Goal: Information Seeking & Learning: Understand process/instructions

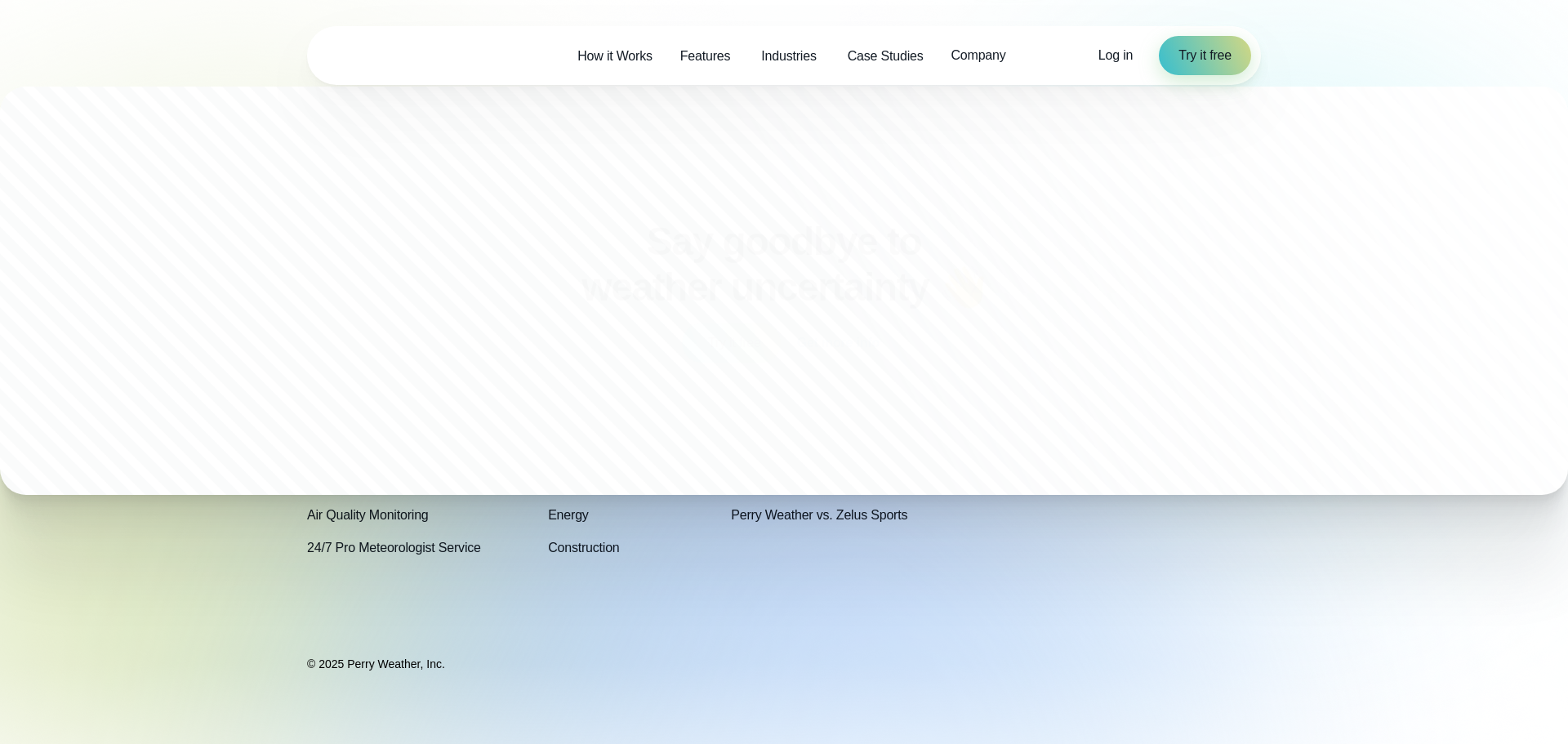
scroll to position [5630, 0]
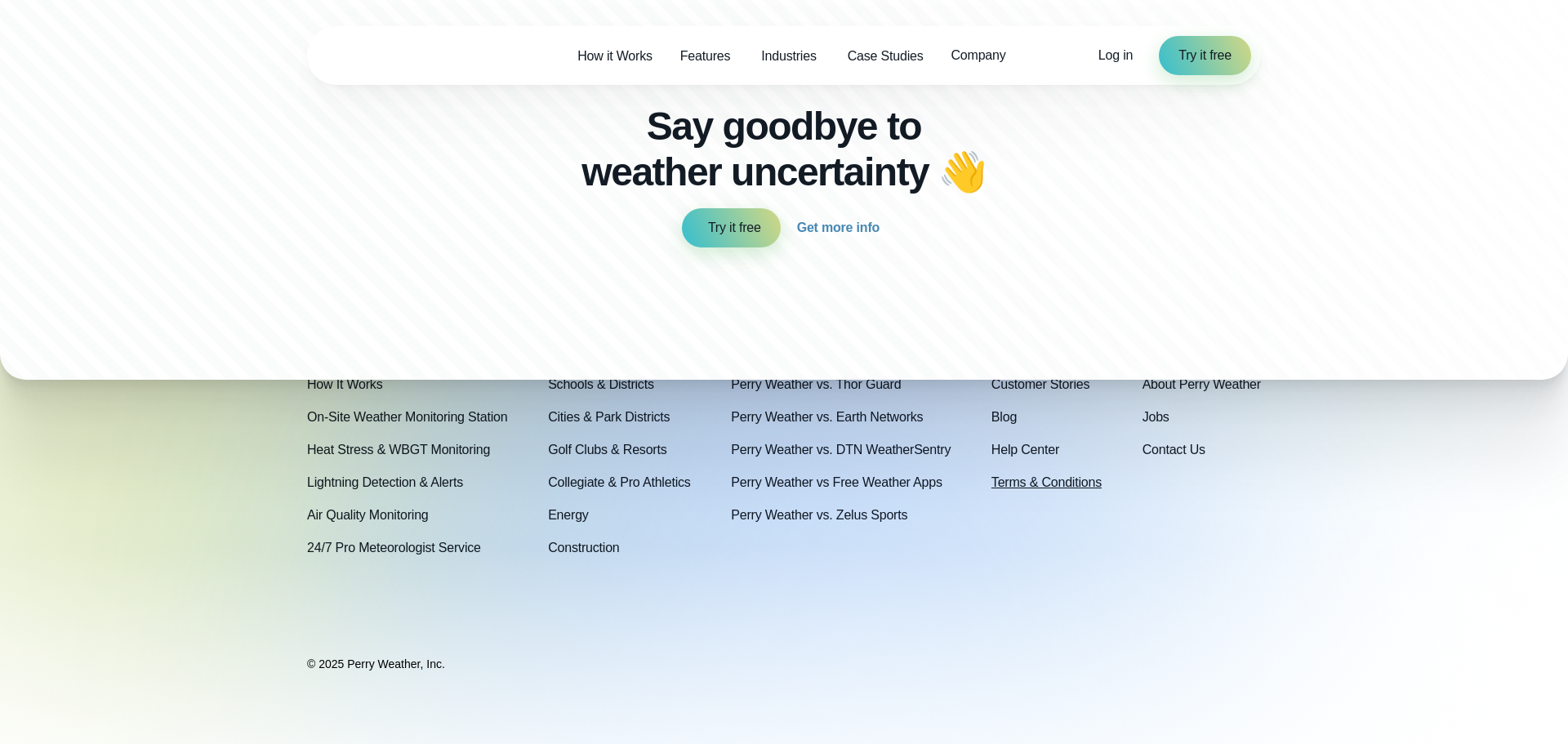
click at [1032, 486] on link "Terms & Conditions" at bounding box center [1046, 483] width 110 height 20
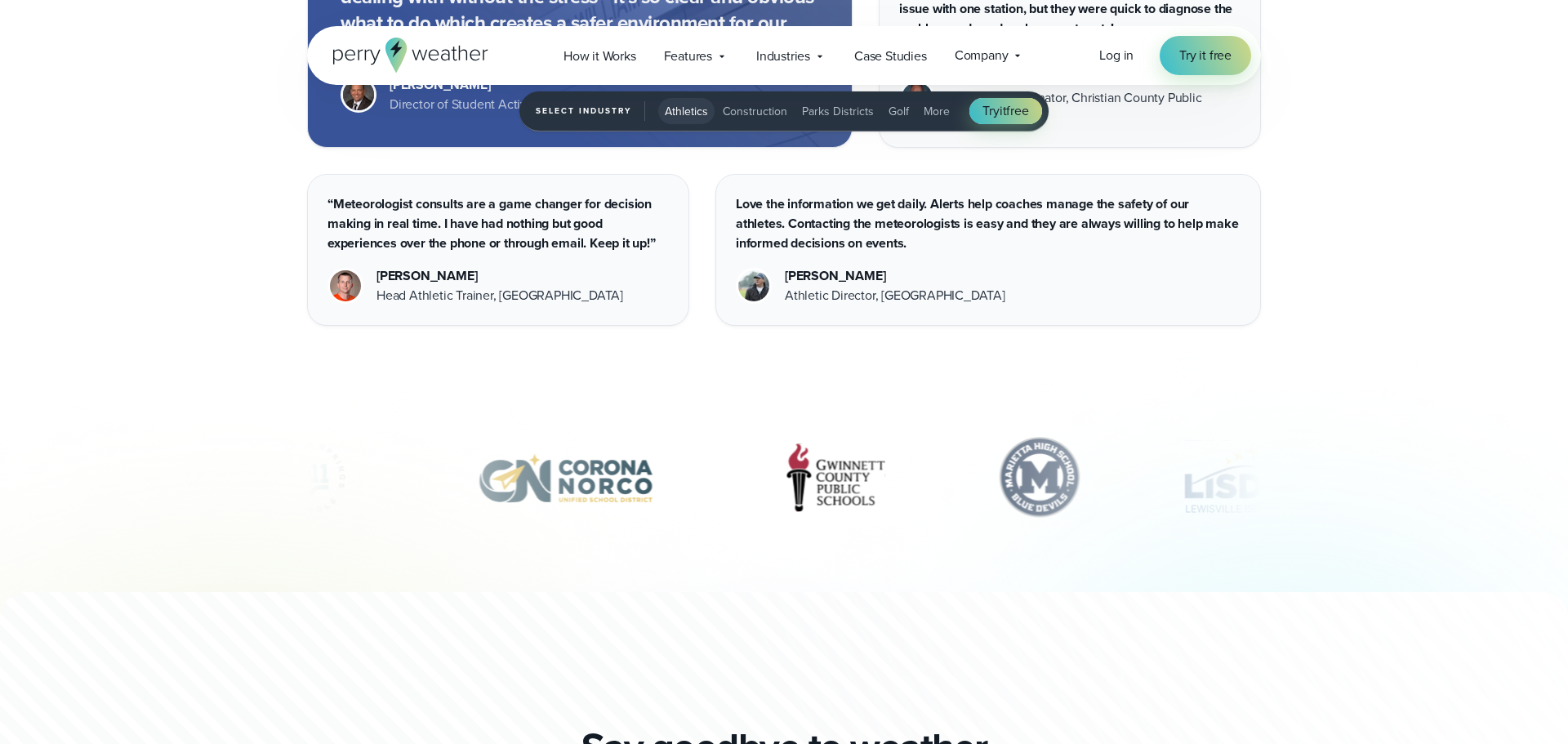
scroll to position [5118, 0]
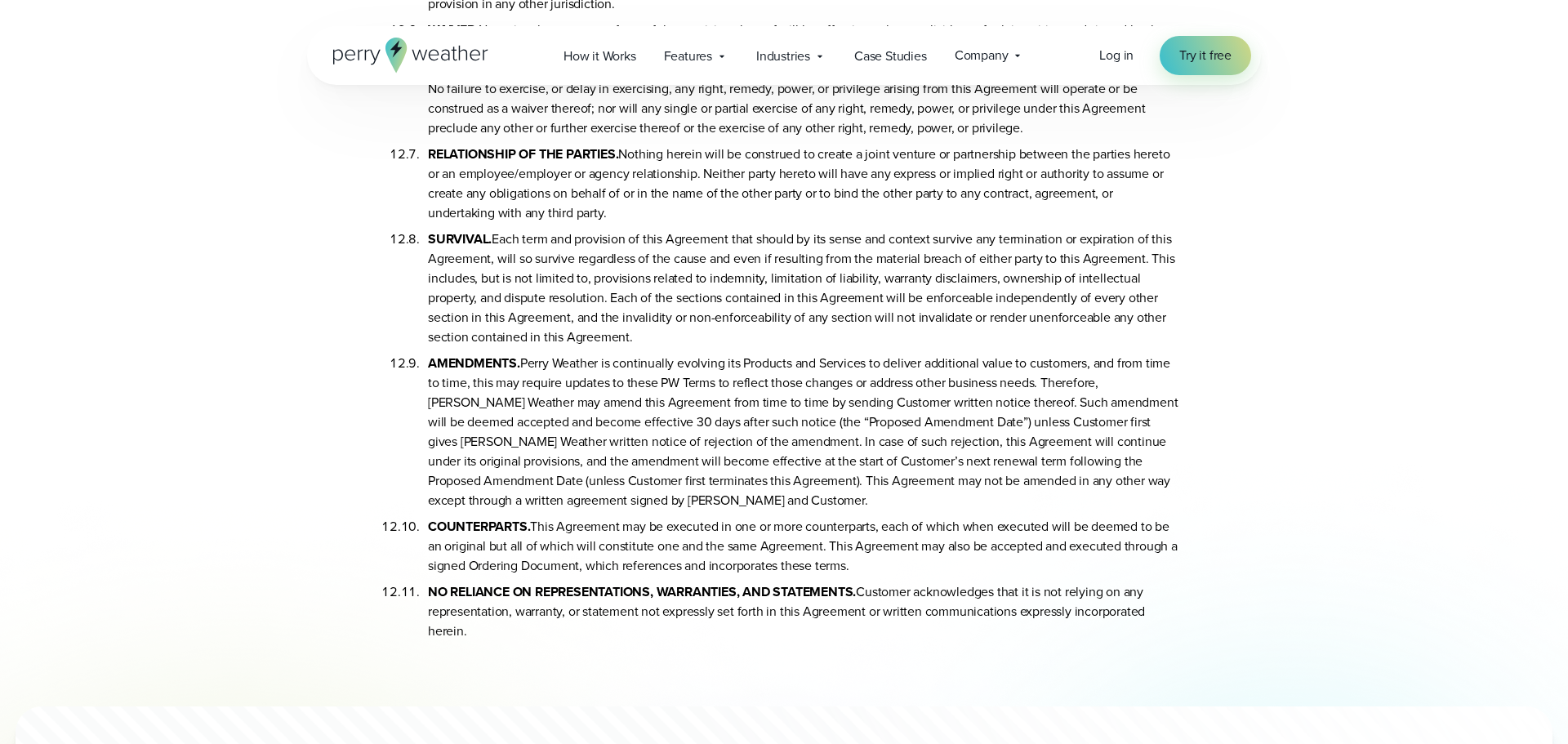
scroll to position [9533, 0]
